Goal: Task Accomplishment & Management: Use online tool/utility

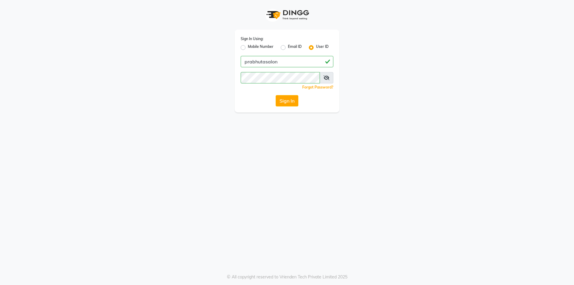
click at [280, 102] on button "Sign In" at bounding box center [287, 100] width 23 height 11
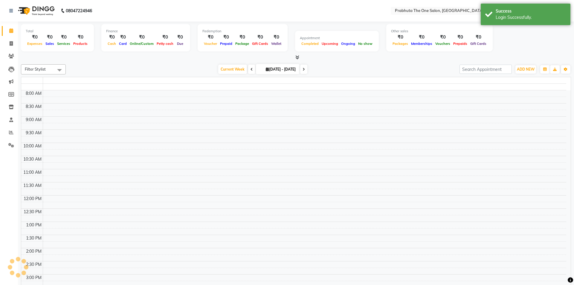
select select "en"
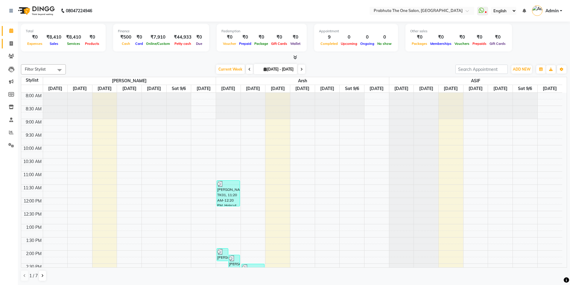
click at [7, 39] on link "Invoice" at bounding box center [9, 44] width 14 height 10
click at [10, 45] on icon at bounding box center [11, 43] width 3 height 4
select select "service"
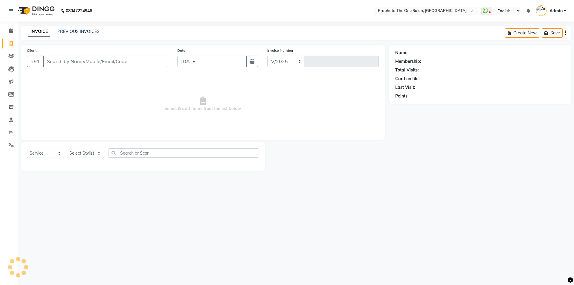
select select "5326"
type input "1180"
click at [72, 30] on link "PREVIOUS INVOICES" at bounding box center [78, 31] width 42 height 5
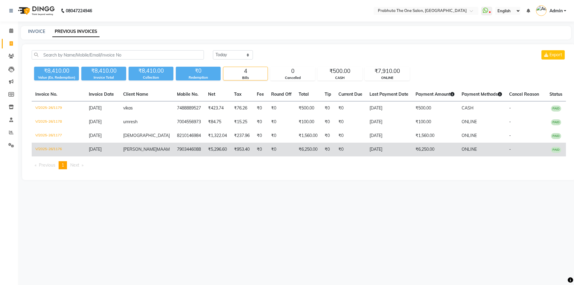
click at [335, 146] on td "₹0" at bounding box center [350, 150] width 31 height 14
